Goal: Task Accomplishment & Management: Manage account settings

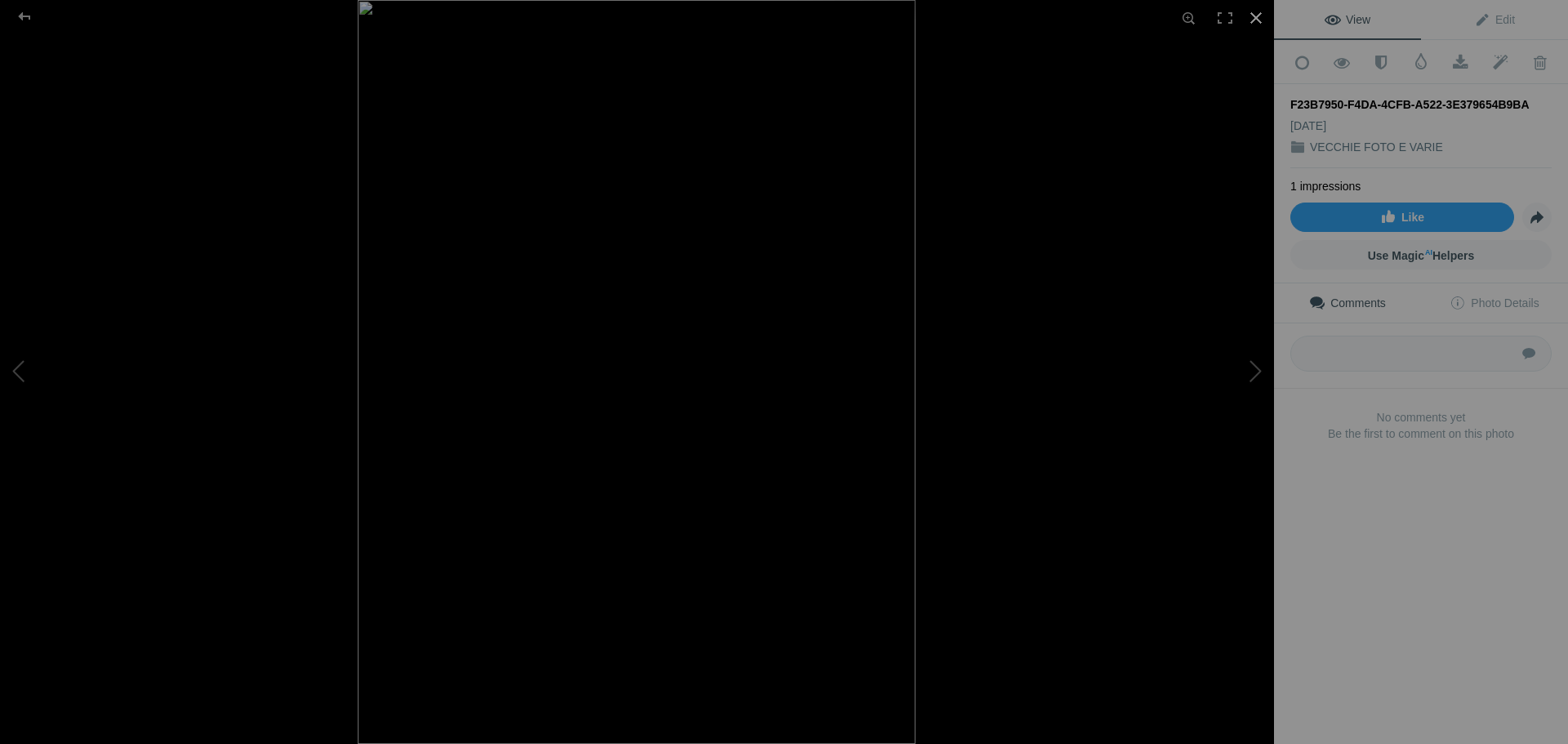
click at [1261, 18] on div at bounding box center [1255, 18] width 36 height 36
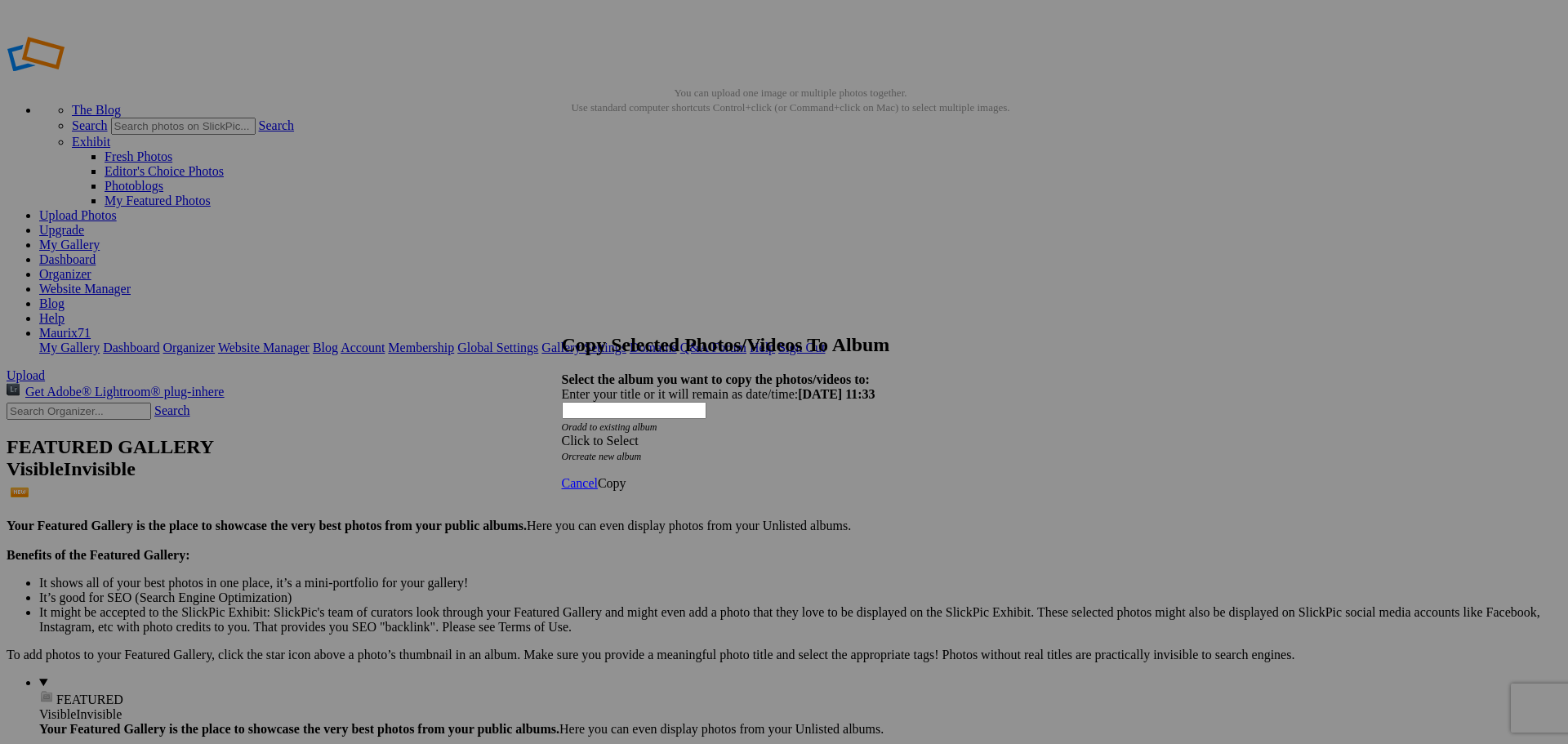
click at [687, 434] on div "Click to Select" at bounding box center [778, 441] width 433 height 15
click at [652, 427] on link "MY" at bounding box center [641, 420] width 21 height 14
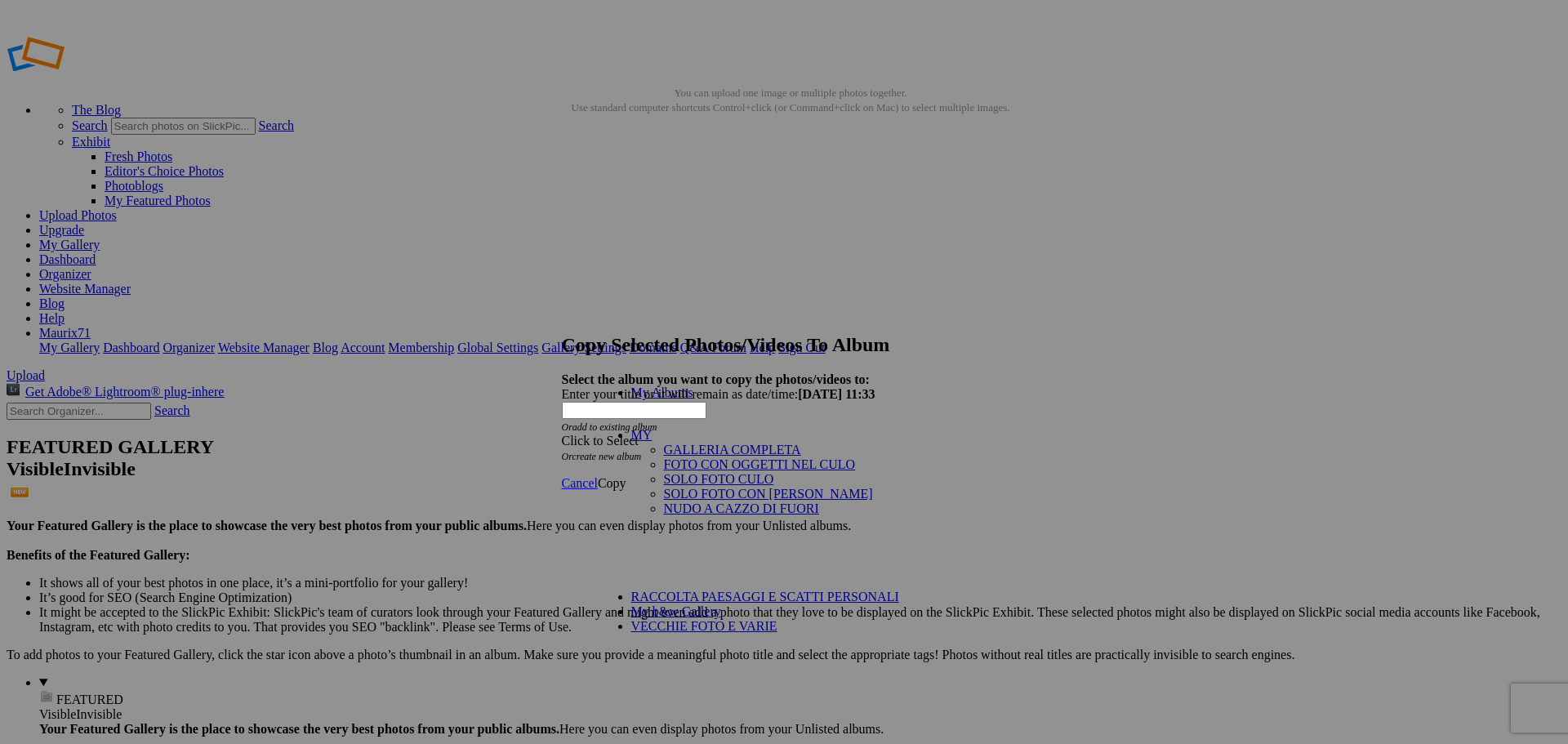
click at [664, 448] on link "GALLERIA COMPLETA" at bounding box center [733, 449] width 137 height 14
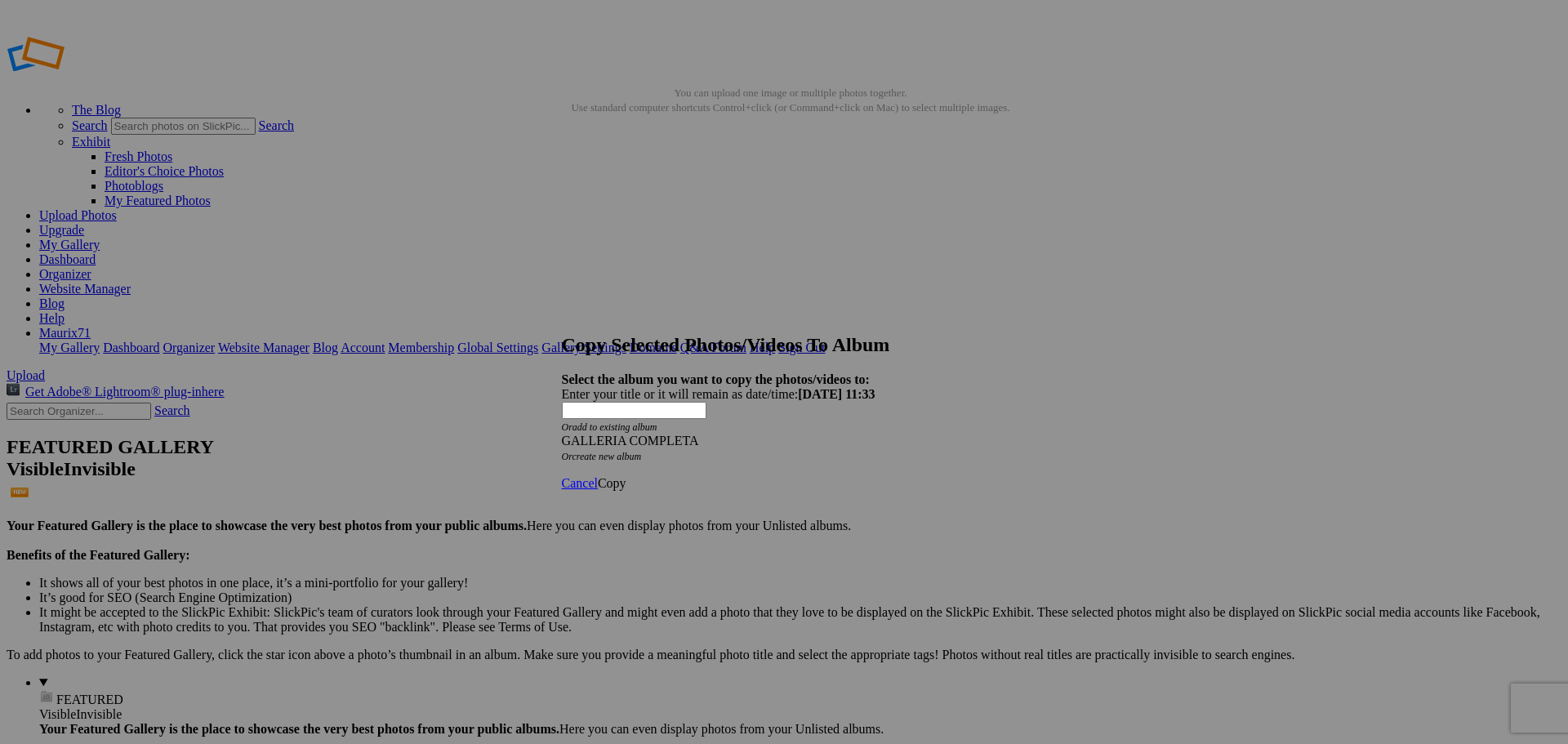
click at [626, 476] on span "Copy" at bounding box center [611, 483] width 29 height 14
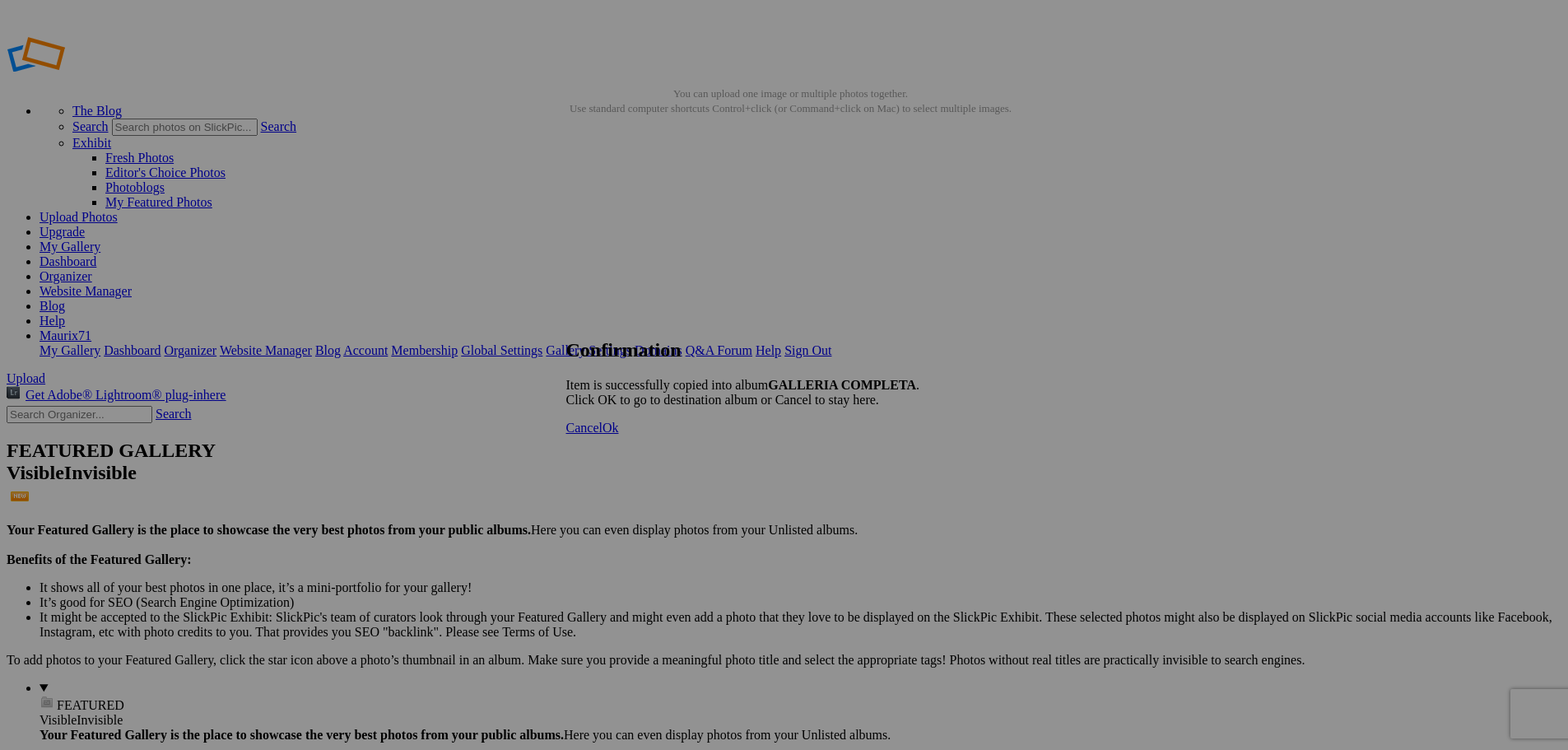
click at [619, 434] on span "Ok" at bounding box center [611, 427] width 17 height 14
drag, startPoint x: 398, startPoint y: 319, endPoint x: 623, endPoint y: 323, distance: 225.0
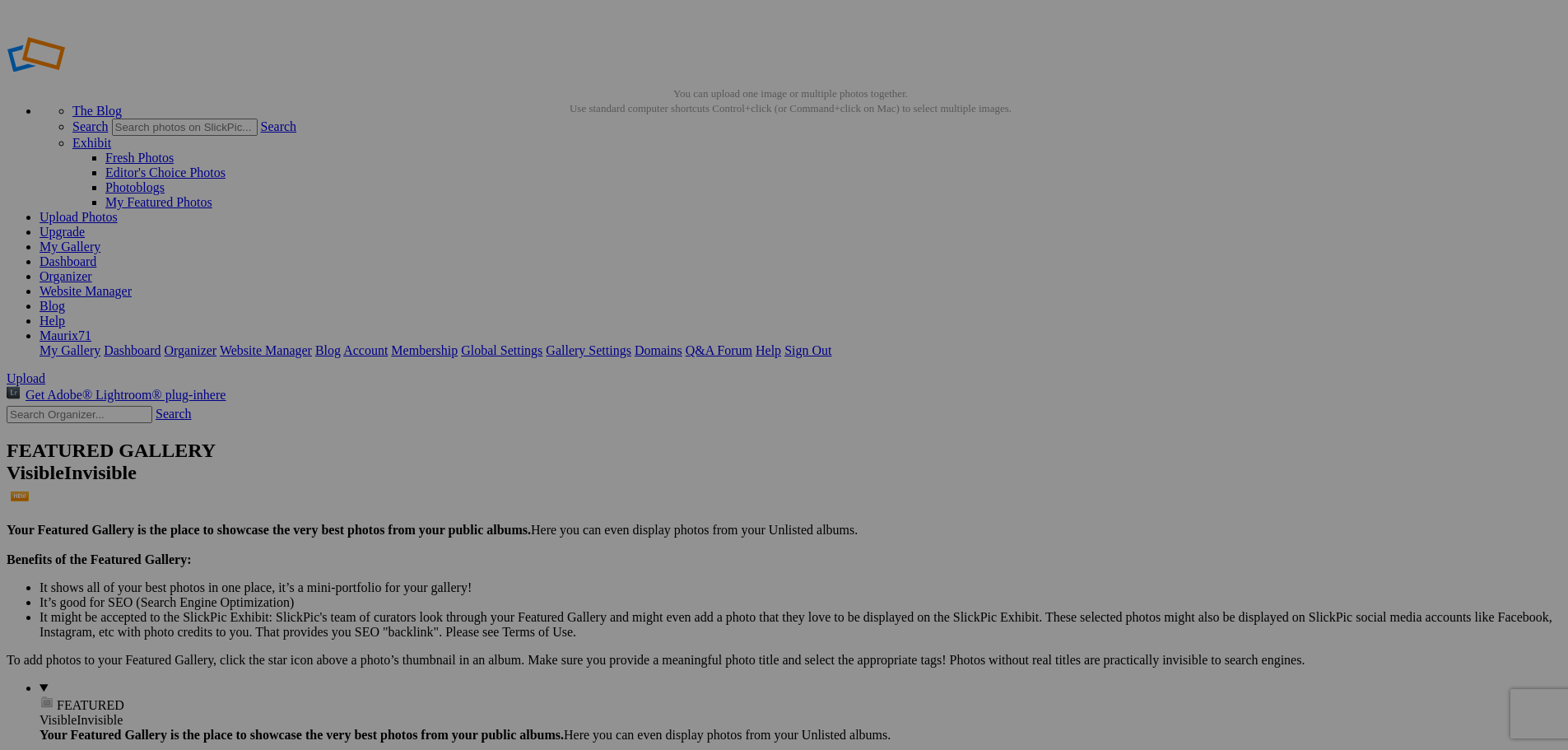
type input "28_6"
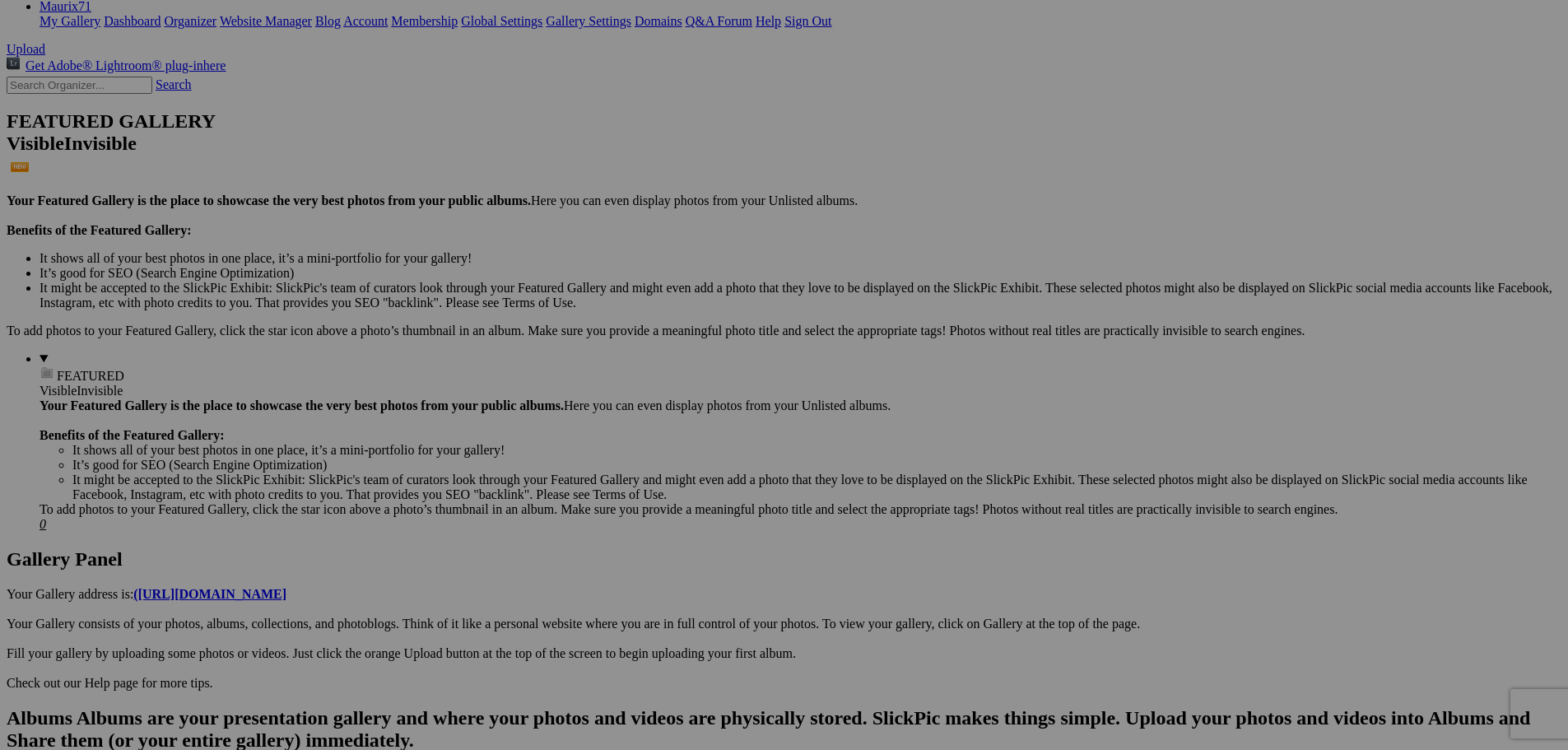
scroll to position [741, 0]
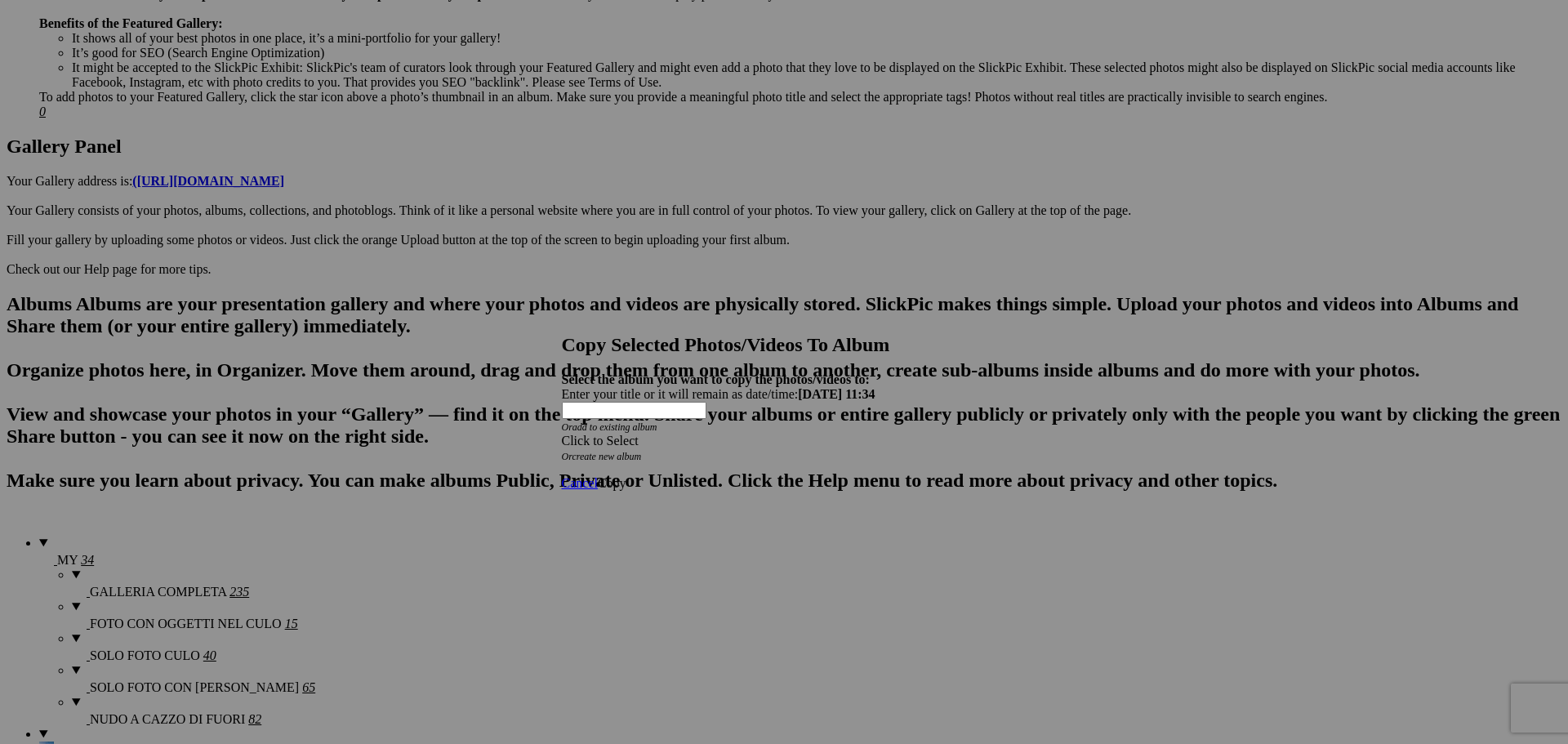
click at [735, 434] on div "Click to Select" at bounding box center [778, 441] width 433 height 15
click at [696, 400] on ul "My Albums" at bounding box center [741, 393] width 286 height 15
click at [696, 434] on div "Click to Select" at bounding box center [778, 441] width 433 height 15
click at [652, 427] on link "MY" at bounding box center [641, 420] width 21 height 14
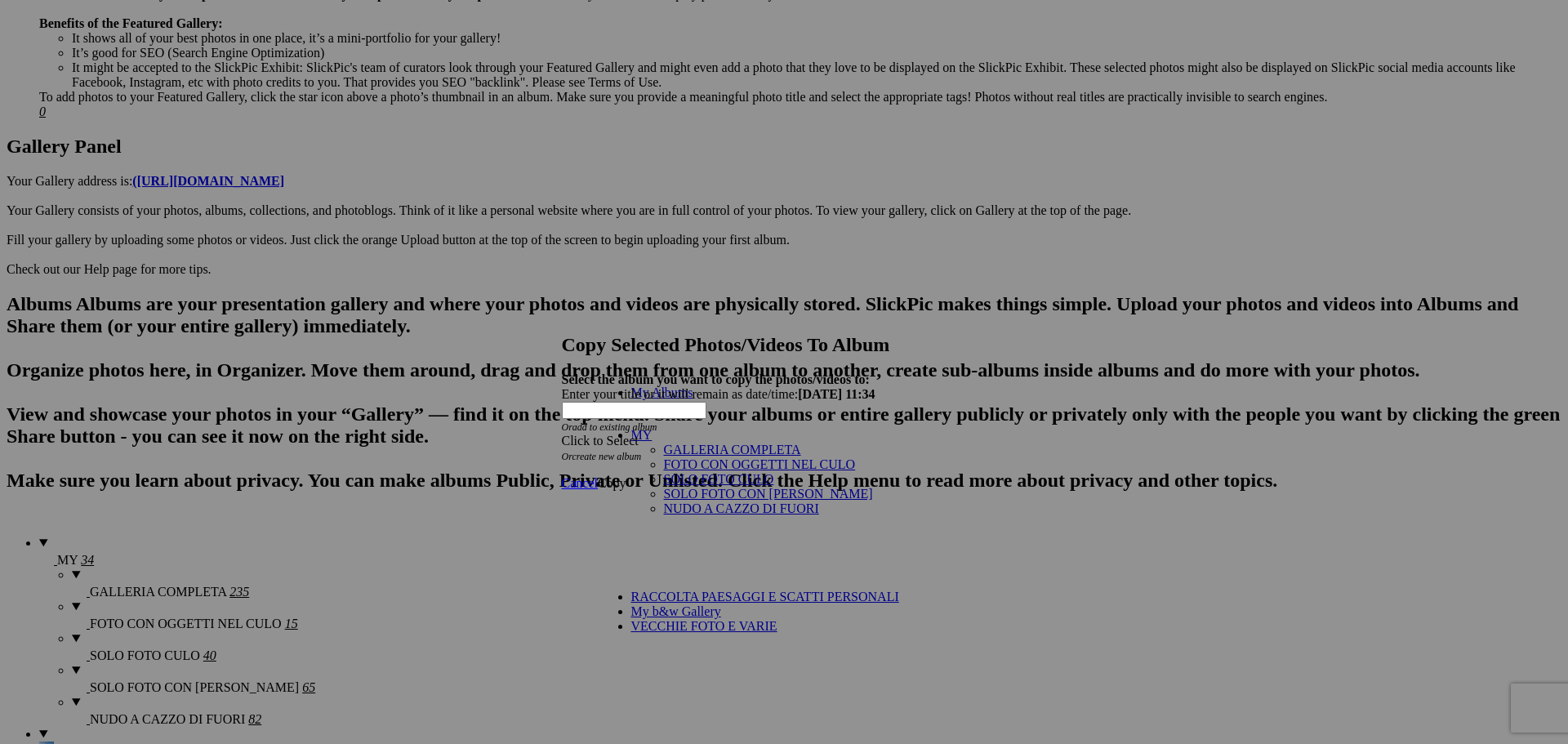
click at [669, 515] on link "NUDO A CAZZO DI FUORI" at bounding box center [741, 508] width 155 height 14
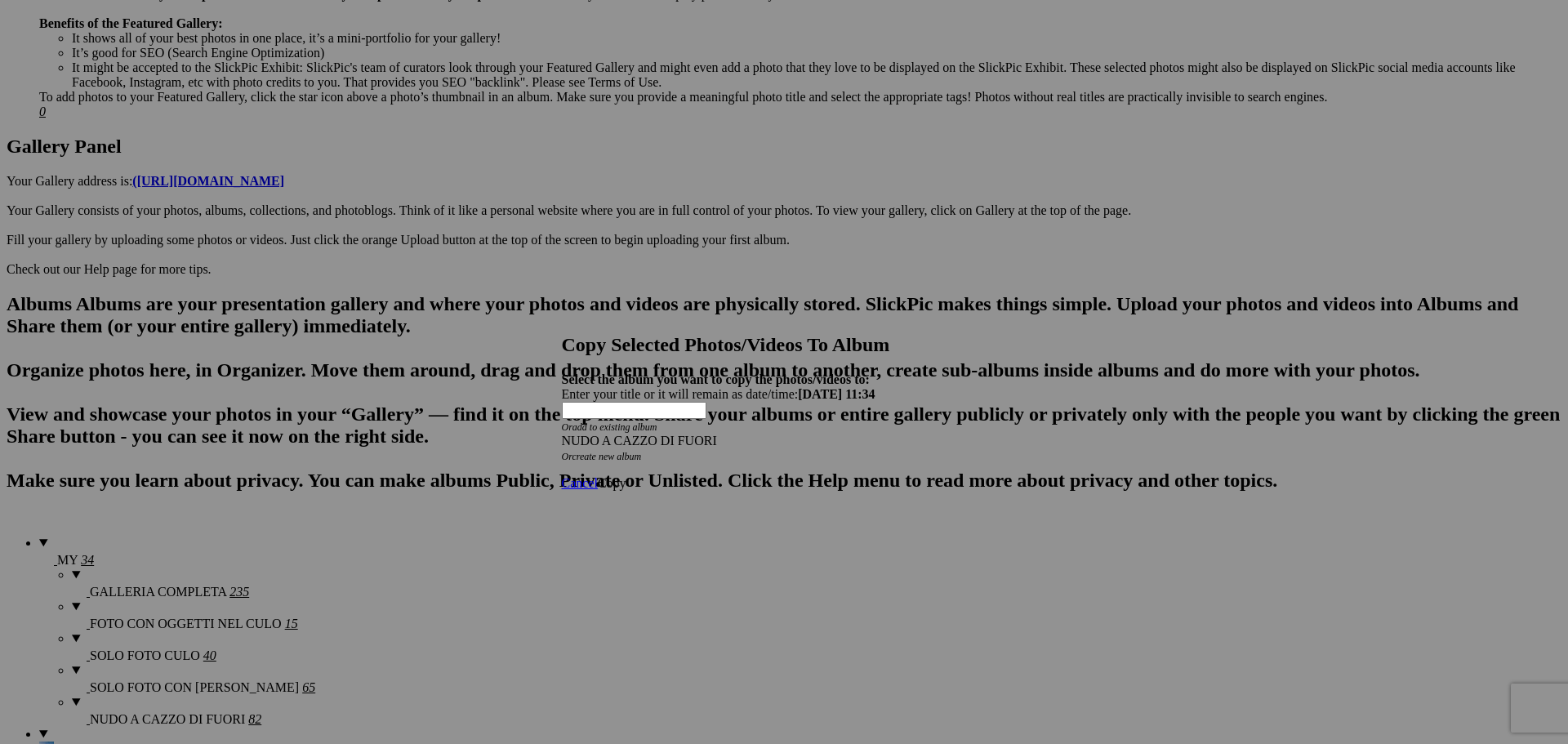
click at [626, 476] on span "Copy" at bounding box center [611, 483] width 29 height 14
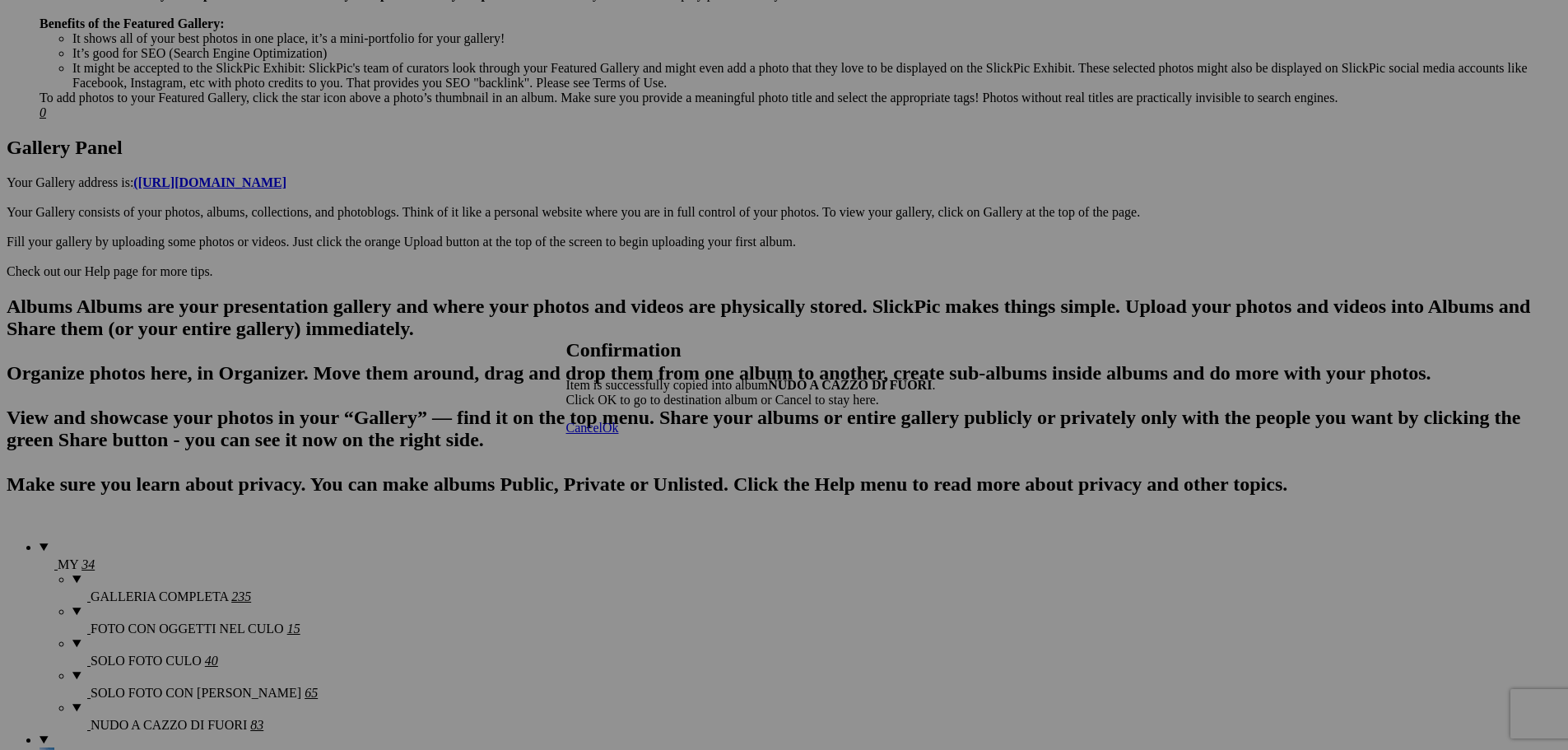
click at [619, 434] on span "Ok" at bounding box center [611, 427] width 17 height 14
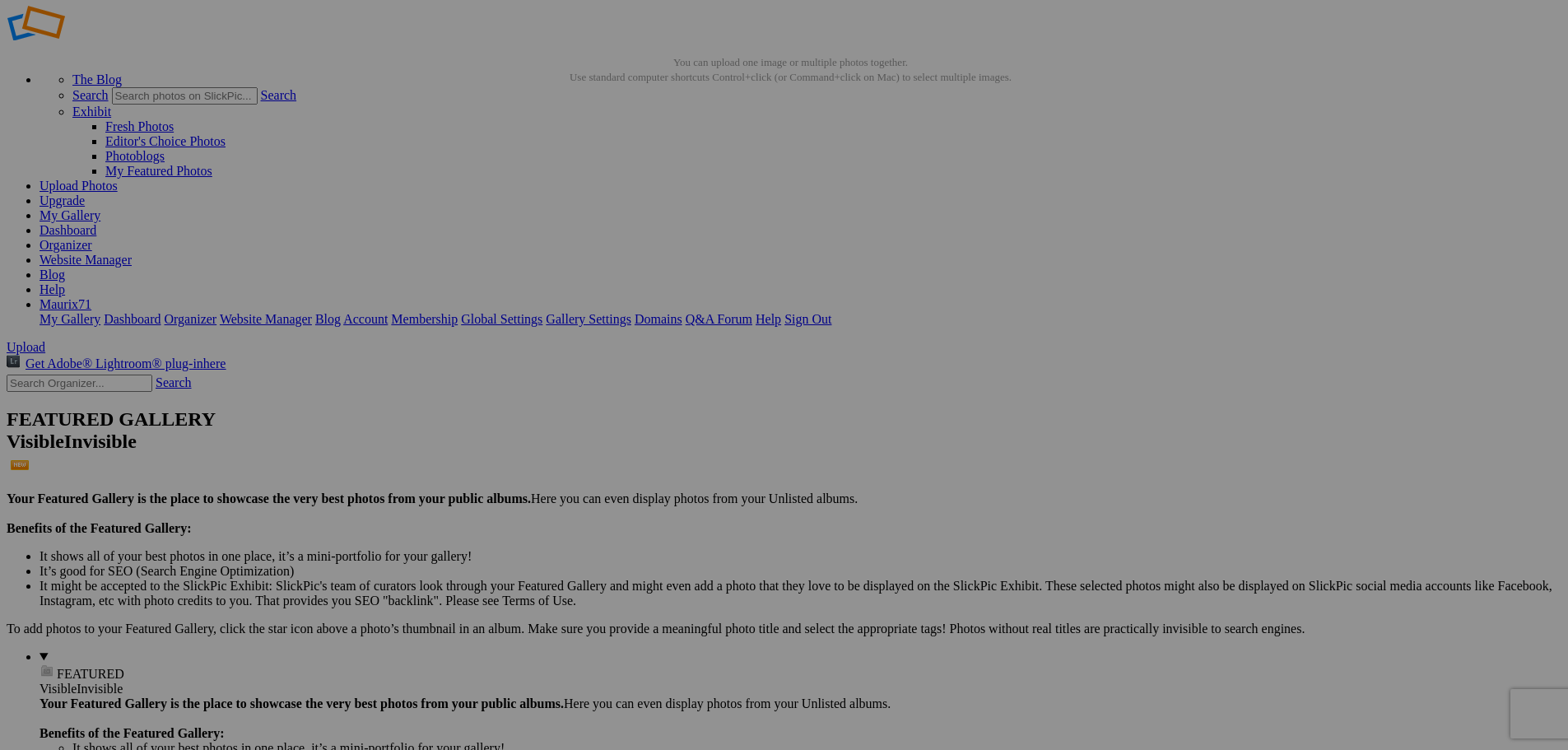
scroll to position [18, 0]
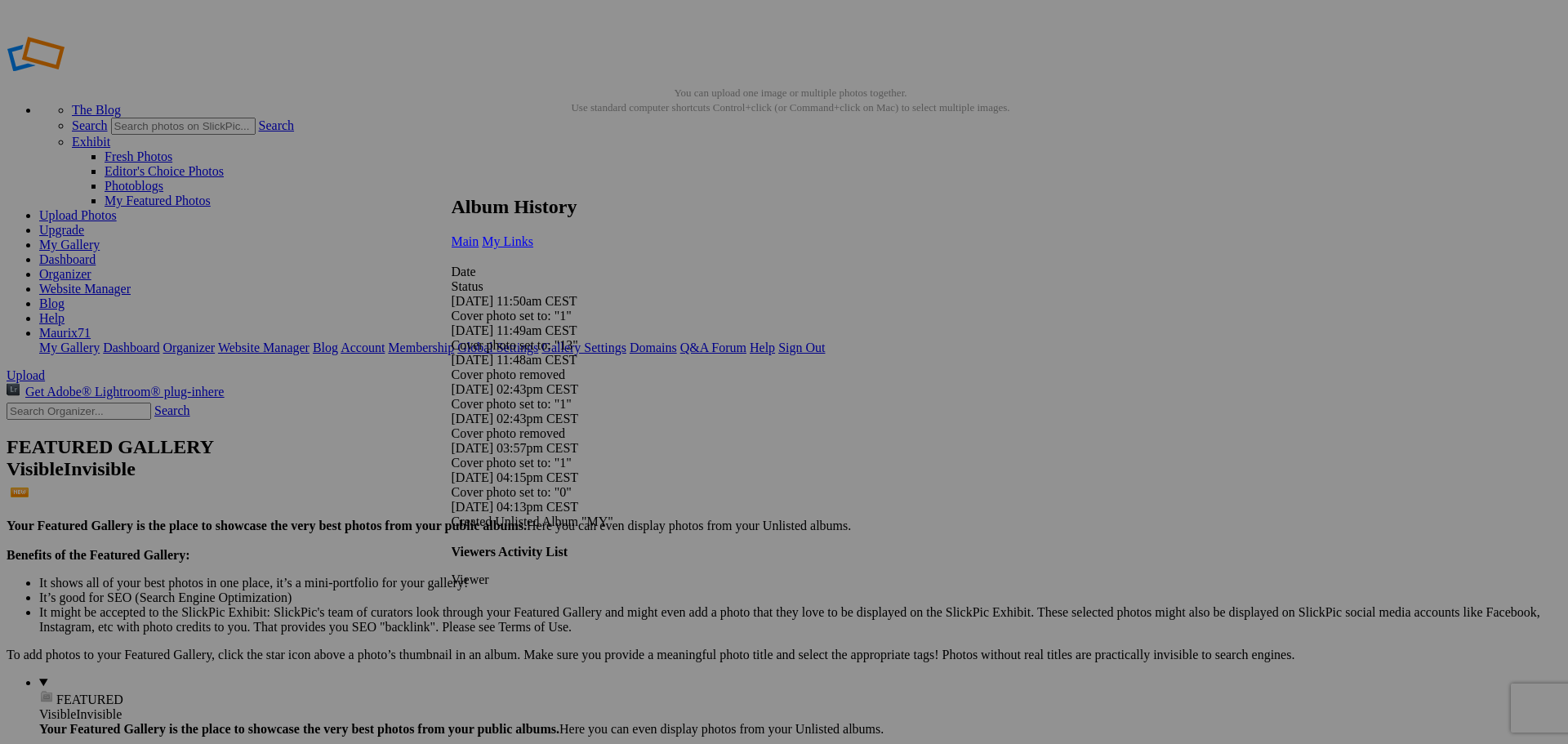
click at [533, 234] on span "My Links" at bounding box center [508, 241] width 52 height 14
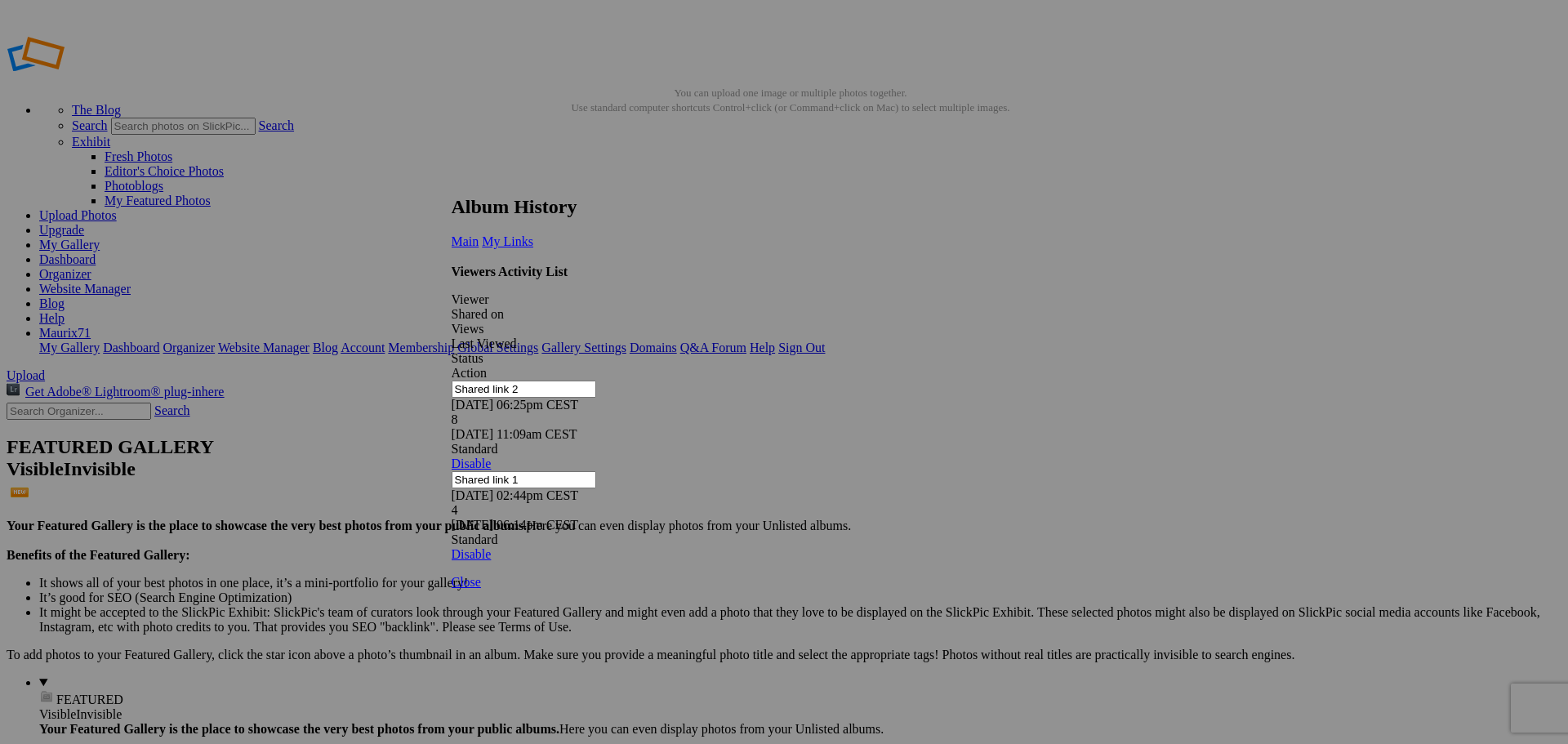
click at [451, 181] on link at bounding box center [451, 181] width 0 height 0
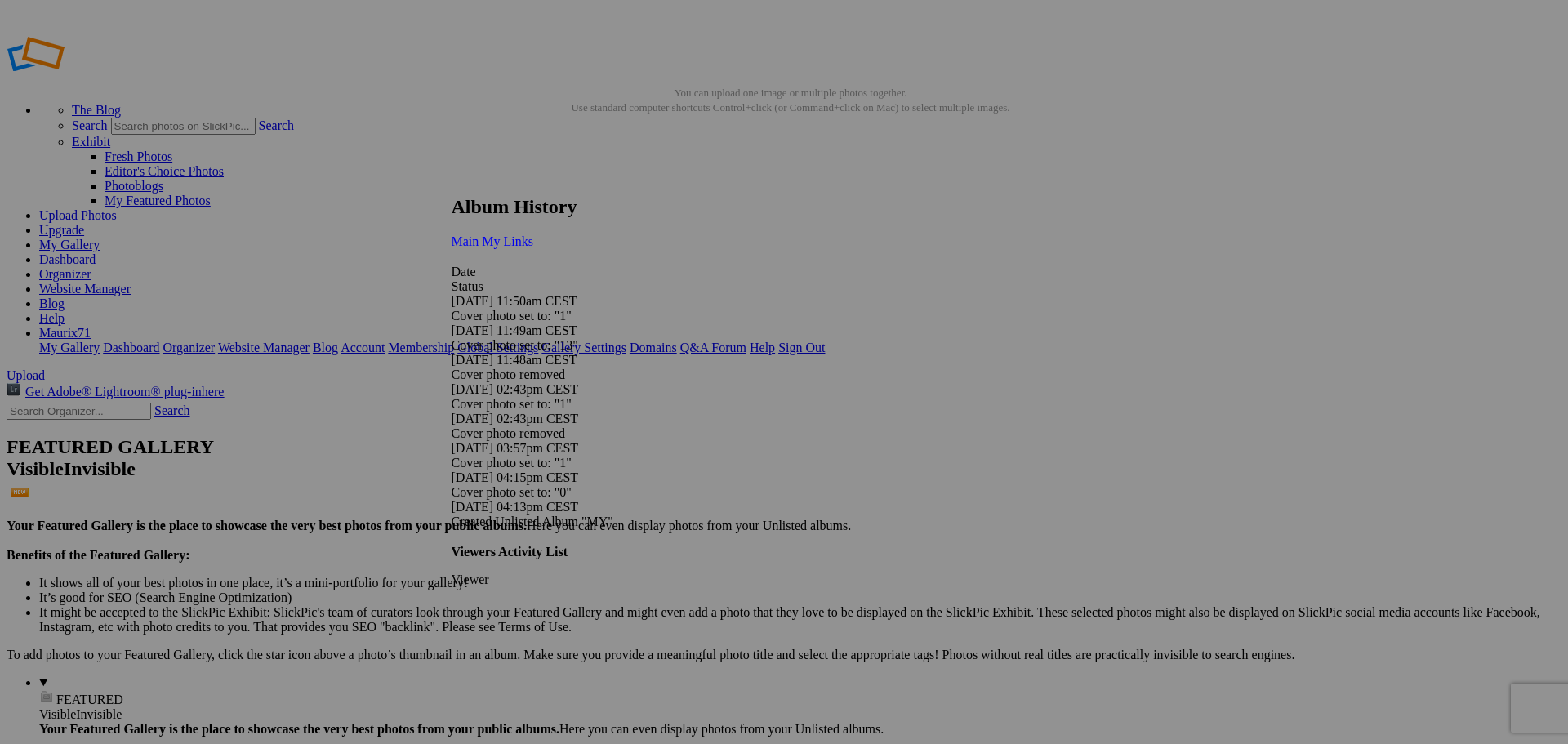
click at [533, 234] on span "My Links" at bounding box center [508, 241] width 52 height 14
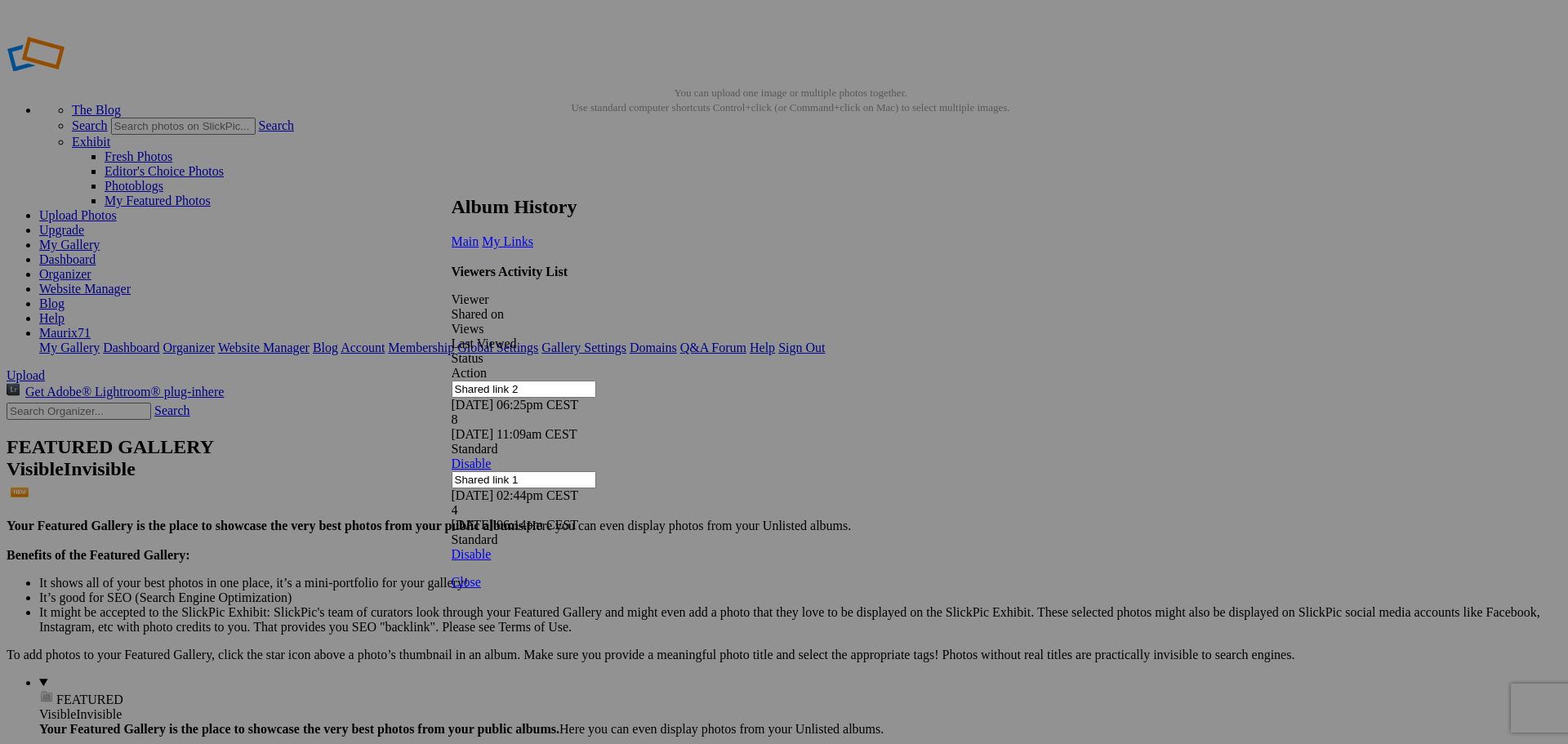
click at [451, 181] on link at bounding box center [451, 181] width 0 height 0
